Goal: Entertainment & Leisure: Consume media (video, audio)

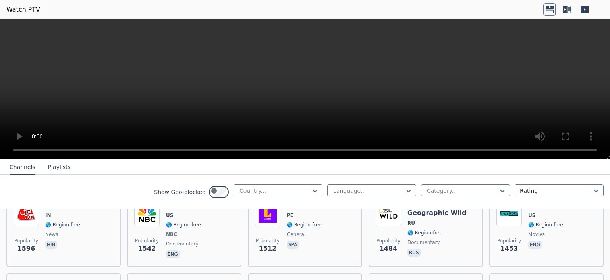
scroll to position [916, 0]
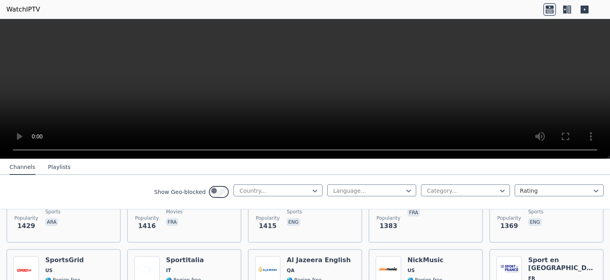
click at [563, 10] on icon at bounding box center [565, 10] width 4 height 8
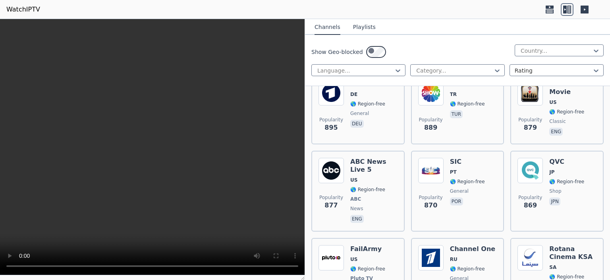
scroll to position [2749, 0]
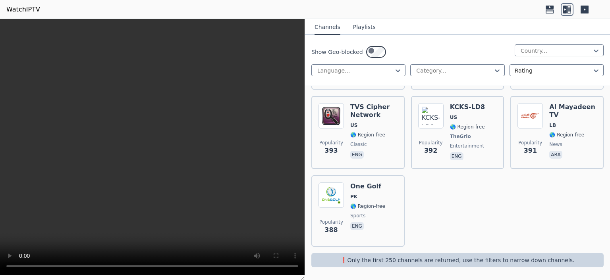
scroll to position [8627, 0]
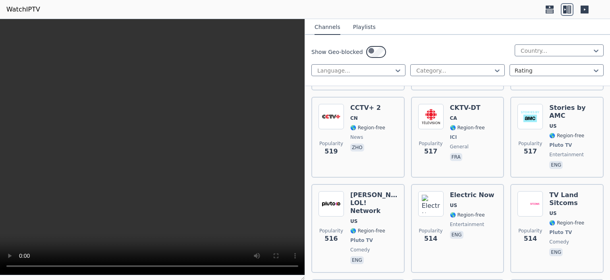
scroll to position [5367, 0]
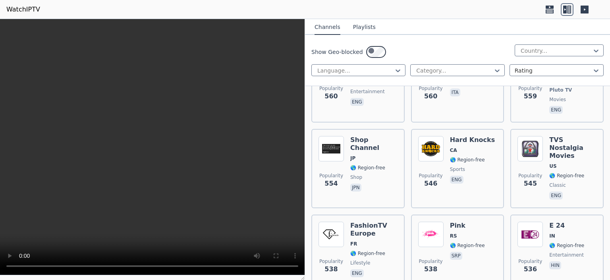
scroll to position [4883, 0]
